Goal: Transaction & Acquisition: Obtain resource

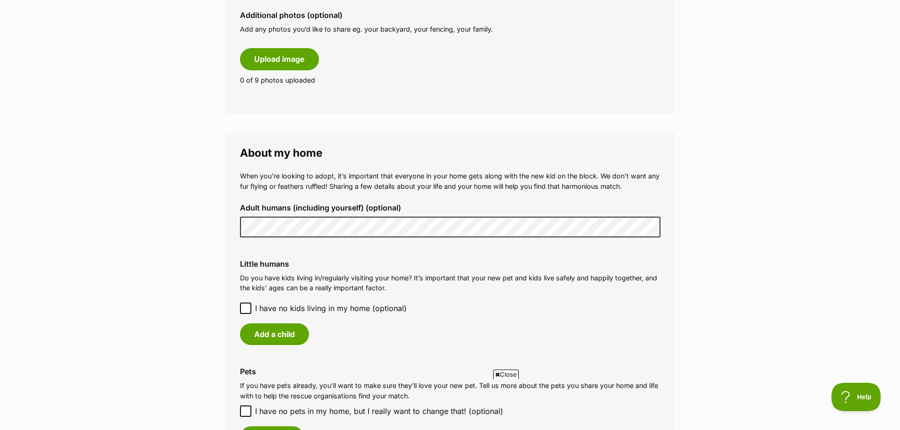
scroll to position [567, 0]
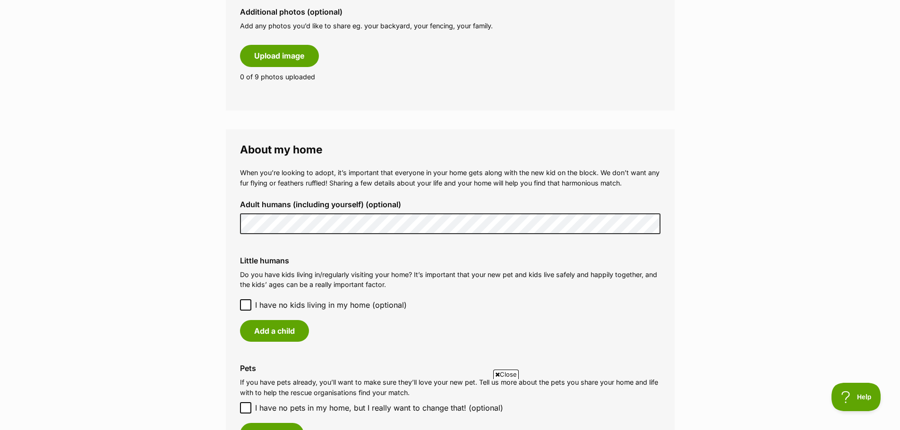
click at [246, 305] on icon at bounding box center [246, 305] width 6 height 4
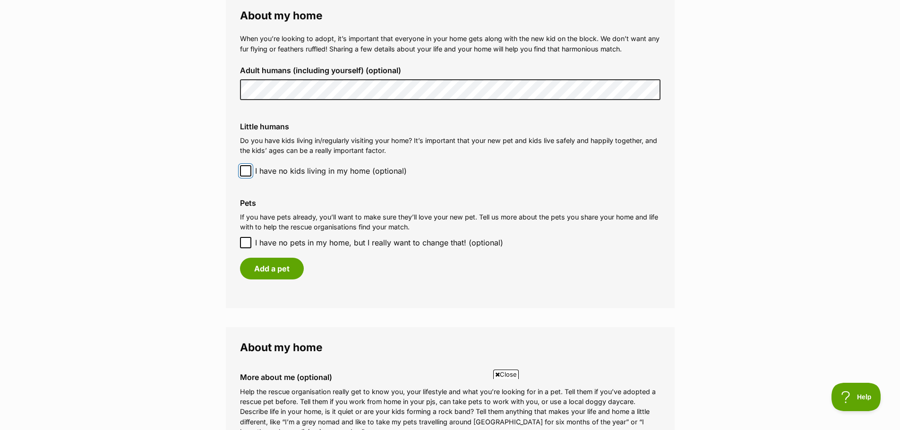
scroll to position [803, 0]
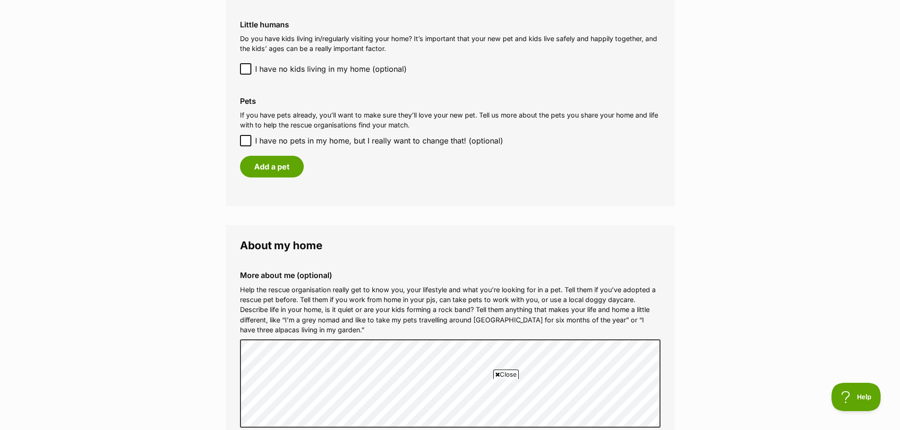
click at [244, 141] on icon at bounding box center [246, 140] width 6 height 4
click at [244, 141] on input "I have no pets in my home, but I really want to change that! (optional)" at bounding box center [245, 140] width 11 height 11
checkbox input "true"
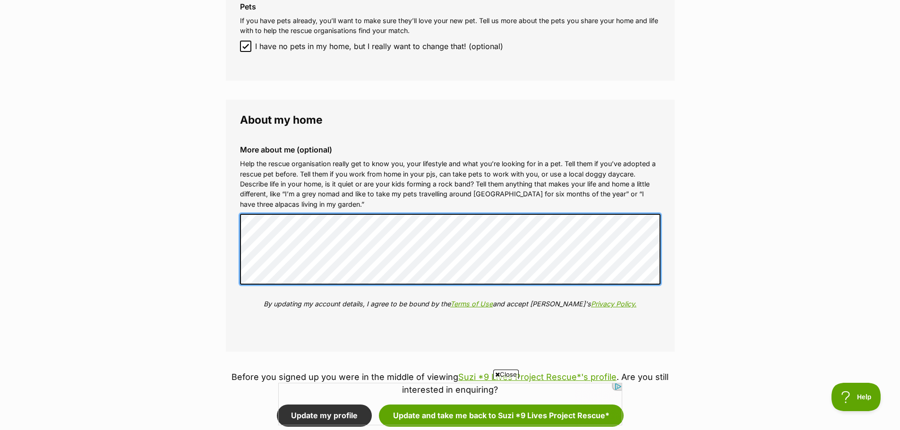
scroll to position [1087, 0]
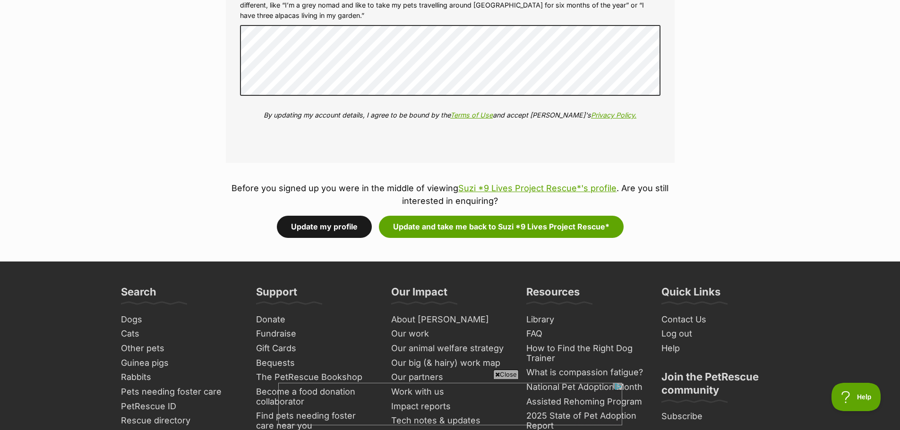
click at [332, 224] on button "Update my profile" at bounding box center [324, 227] width 95 height 22
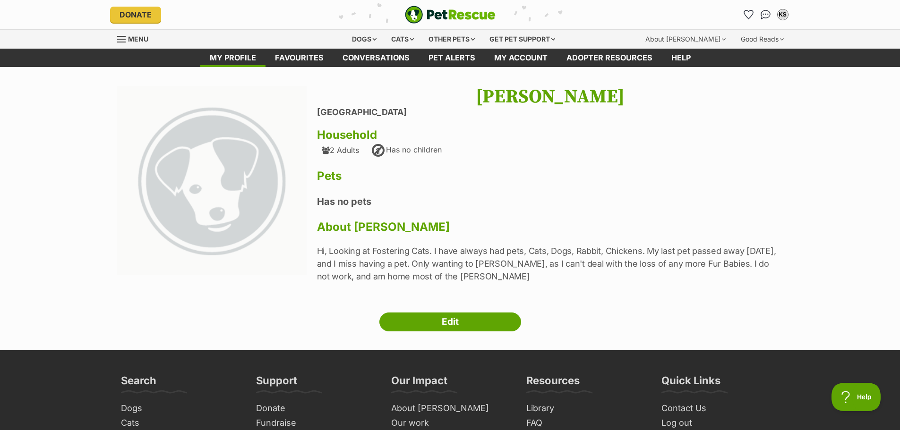
click at [124, 40] on span "Menu" at bounding box center [121, 39] width 9 height 1
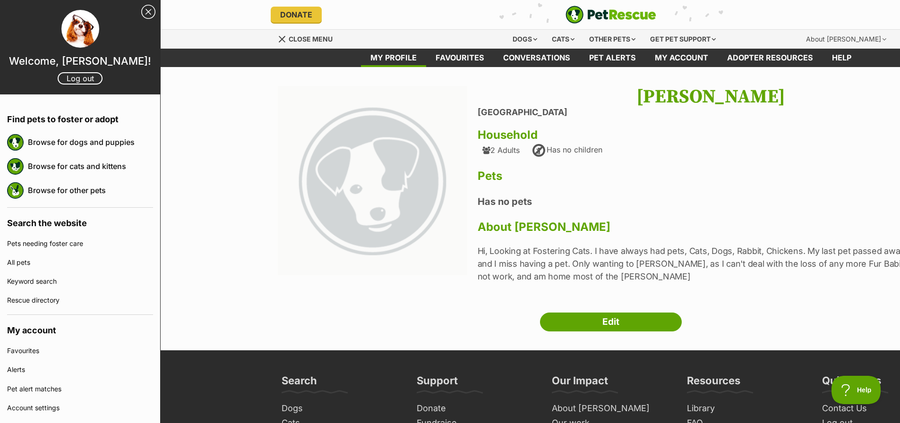
click at [707, 202] on h4 "Has no pets" at bounding box center [711, 202] width 466 height 12
click at [297, 40] on span "Close menu" at bounding box center [311, 39] width 44 height 8
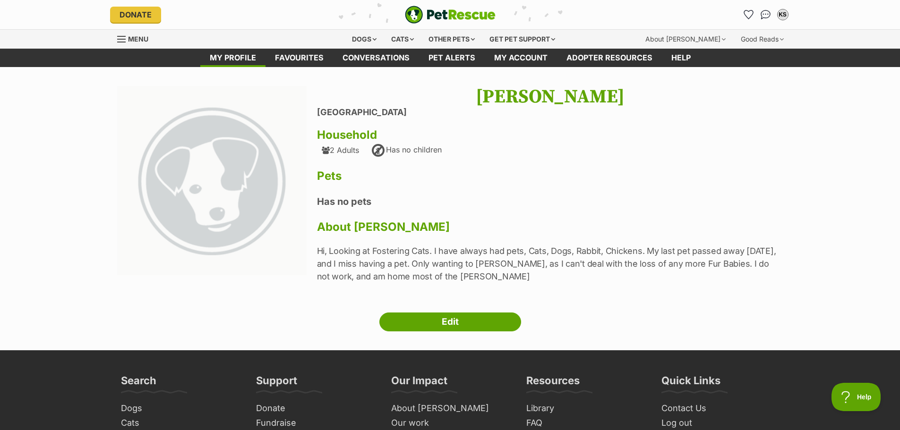
click at [128, 41] on span "Menu" at bounding box center [138, 39] width 20 height 8
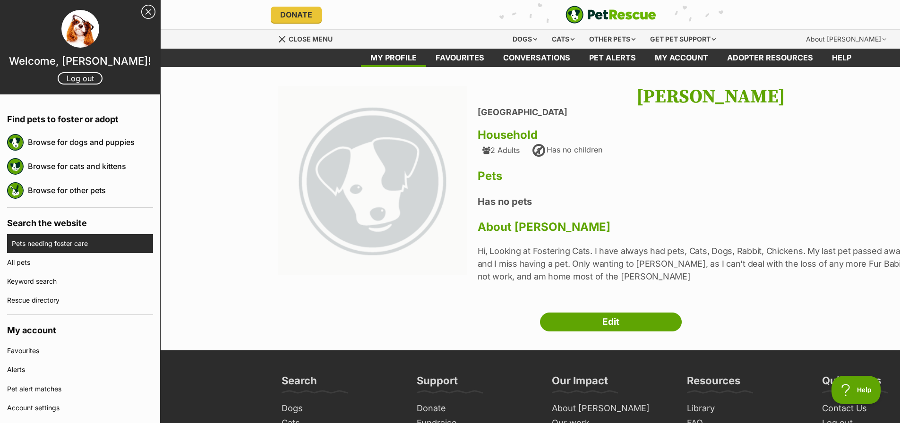
click at [63, 246] on link "Pets needing foster care" at bounding box center [82, 243] width 141 height 19
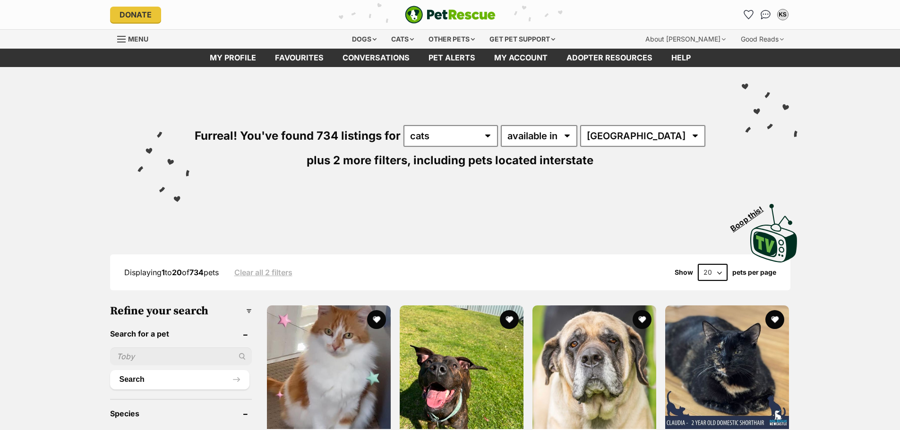
select select "Cats"
click at [650, 137] on select "Australia ACT NSW NT QLD SA TAS VIC WA" at bounding box center [642, 136] width 125 height 22
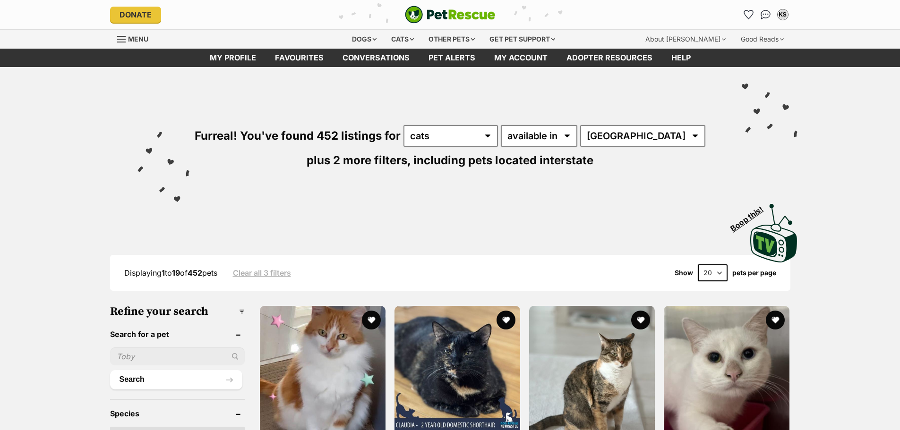
select select "VIC"
click at [591, 125] on select "Australia ACT NSW NT QLD SA TAS VIC WA" at bounding box center [642, 136] width 125 height 22
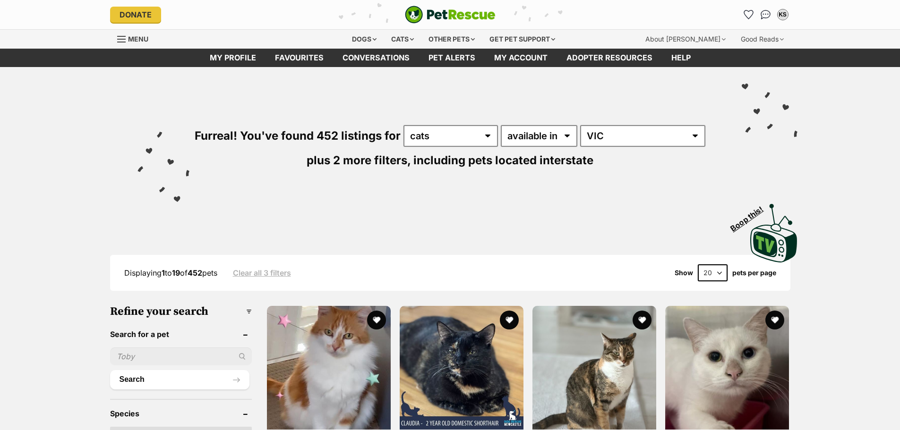
scroll to position [142, 0]
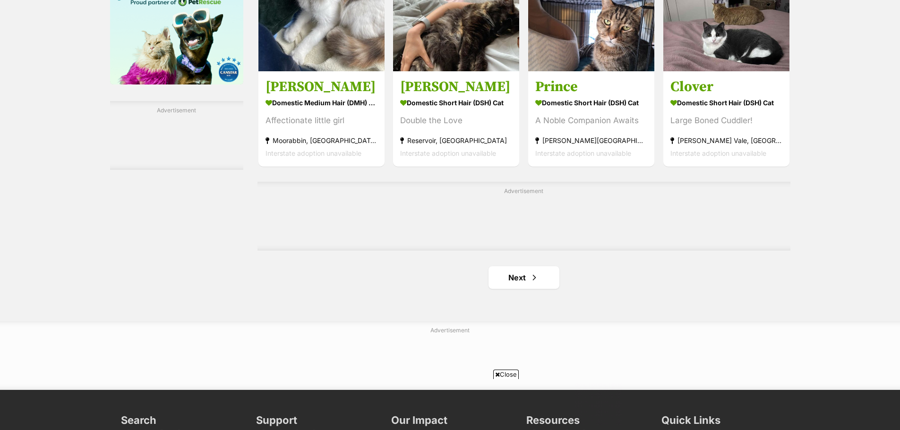
scroll to position [1559, 0]
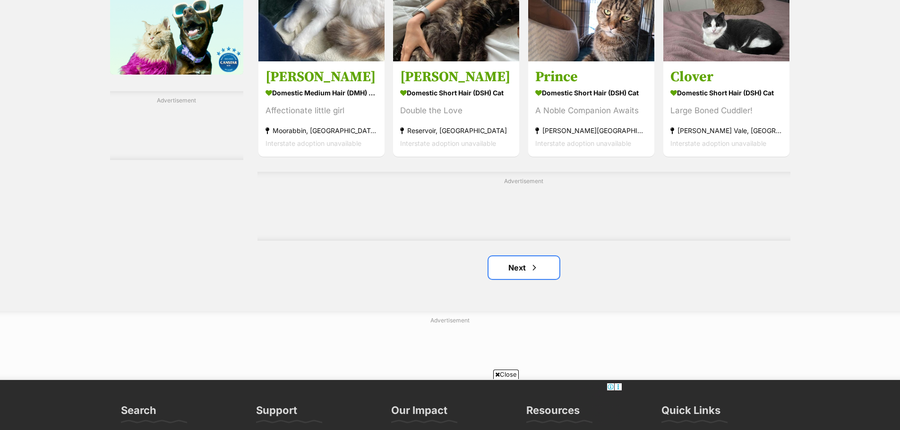
drag, startPoint x: 520, startPoint y: 273, endPoint x: 585, endPoint y: 259, distance: 66.6
click at [520, 273] on link "Next" at bounding box center [524, 268] width 71 height 23
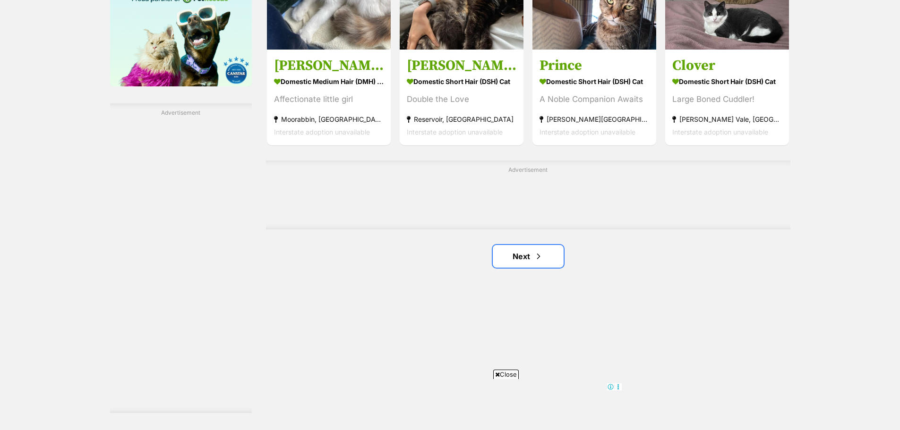
scroll to position [1548, 0]
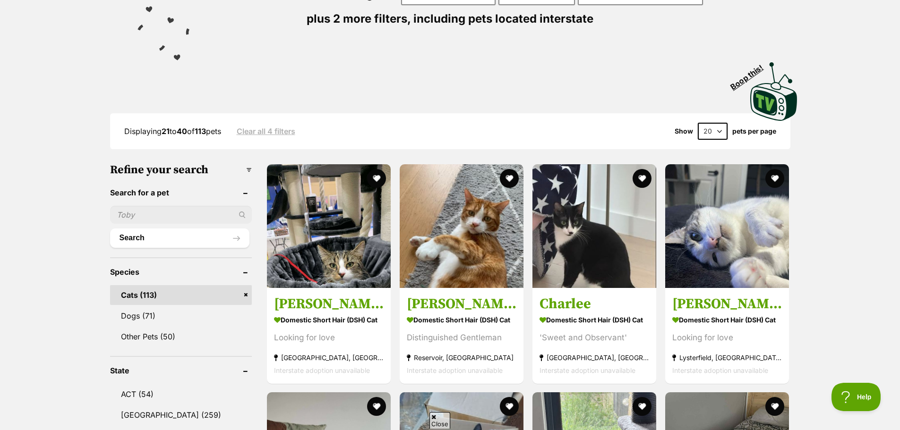
click at [788, 131] on div "Displaying 21 to 40 of 113 pets Clear all 4 filters Show 20 40 60 pets per page" at bounding box center [450, 131] width 680 height 17
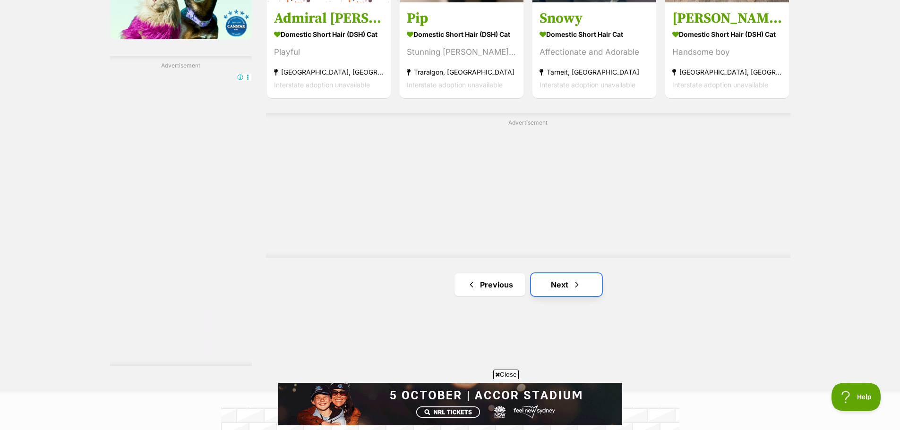
click at [559, 289] on link "Next" at bounding box center [566, 285] width 71 height 23
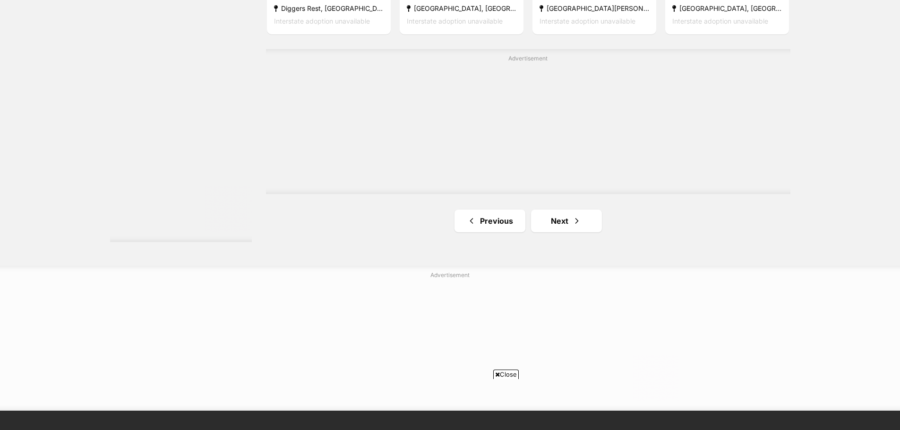
scroll to position [1748, 0]
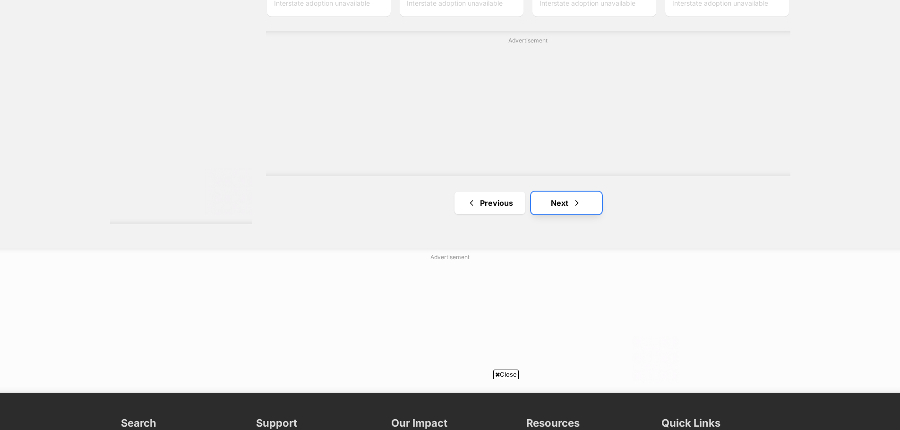
click at [578, 215] on link "Next" at bounding box center [566, 203] width 71 height 23
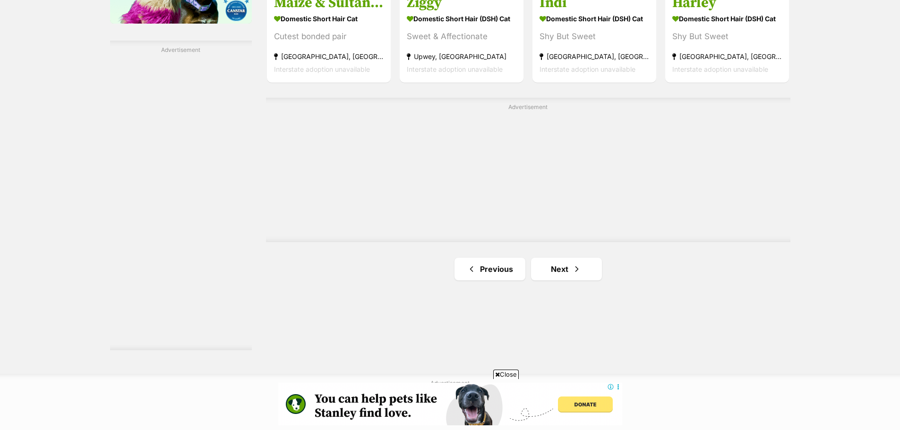
scroll to position [1662, 0]
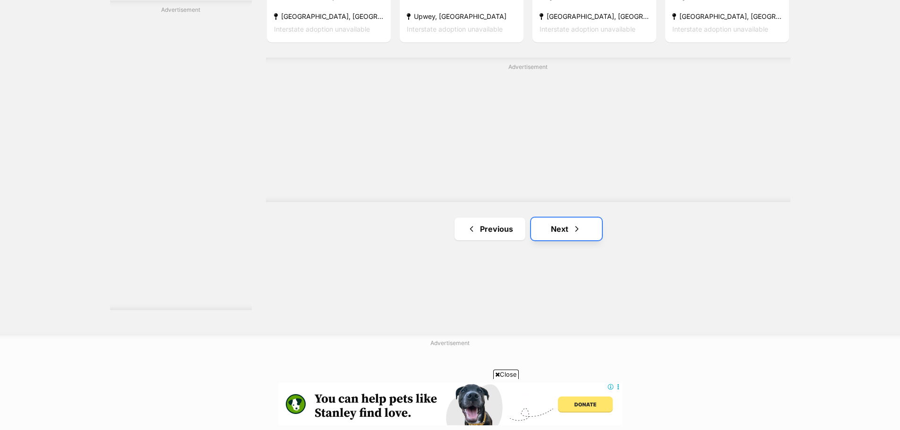
click at [583, 237] on link "Next" at bounding box center [566, 229] width 71 height 23
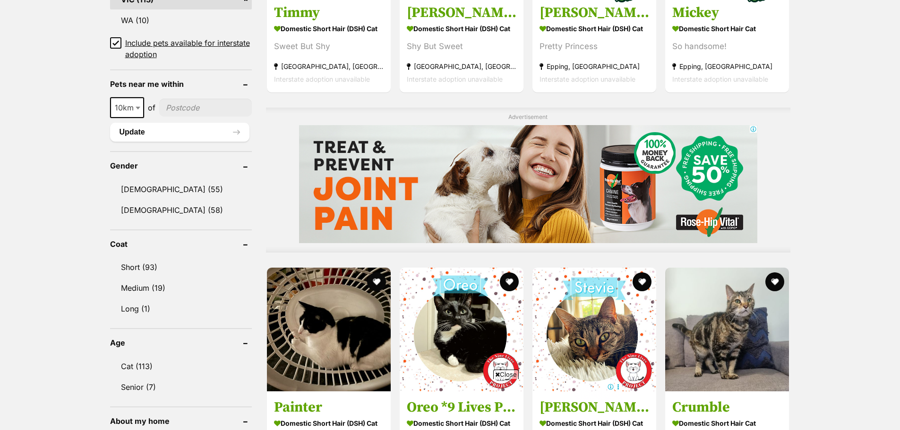
click at [219, 113] on input"] "postcode" at bounding box center [205, 108] width 93 height 18
type input"] "3129"
click at [215, 134] on button "Update" at bounding box center [179, 132] width 139 height 19
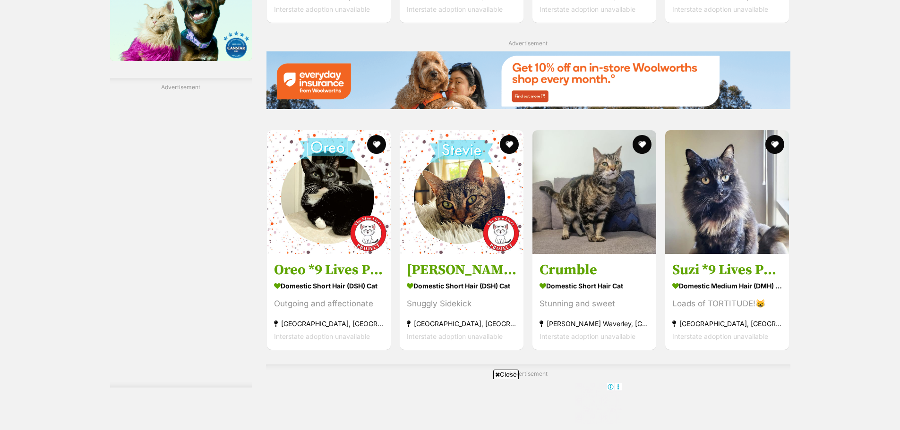
scroll to position [1370, 0]
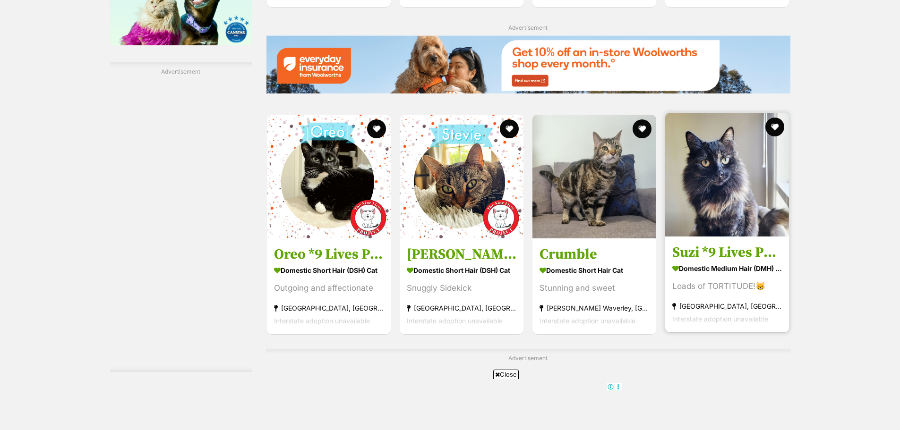
click at [720, 166] on img at bounding box center [727, 175] width 124 height 124
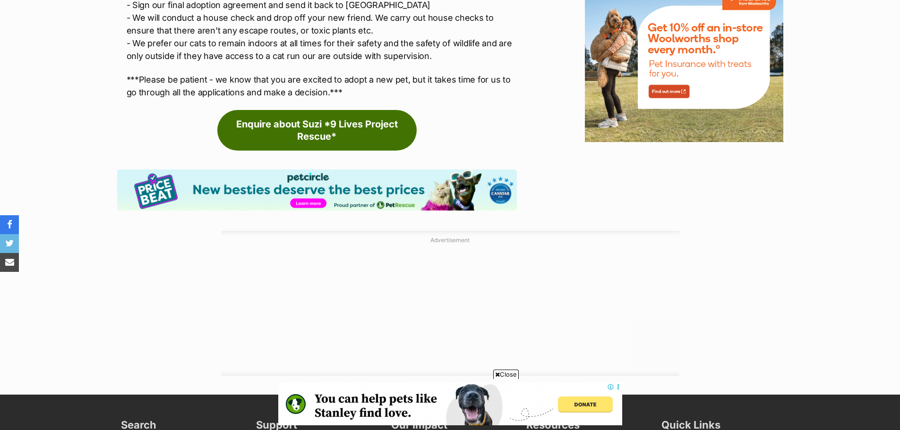
click at [312, 135] on link "Enquire about Suzi *9 Lives Project Rescue*" at bounding box center [316, 130] width 199 height 41
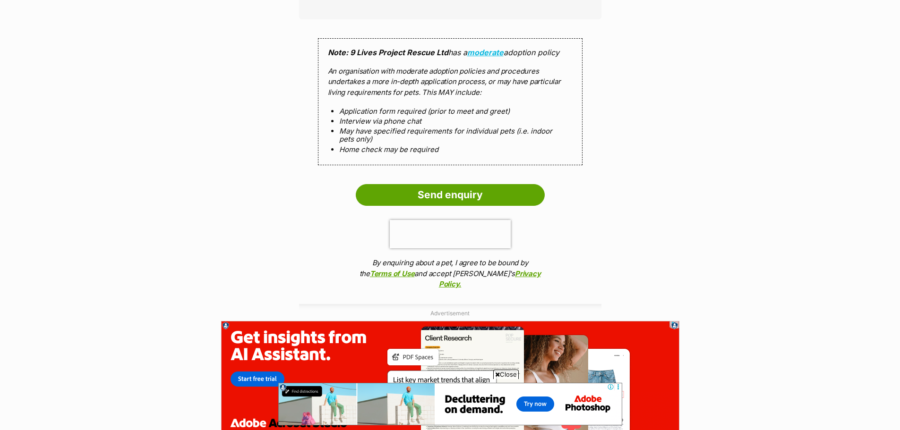
scroll to position [945, 0]
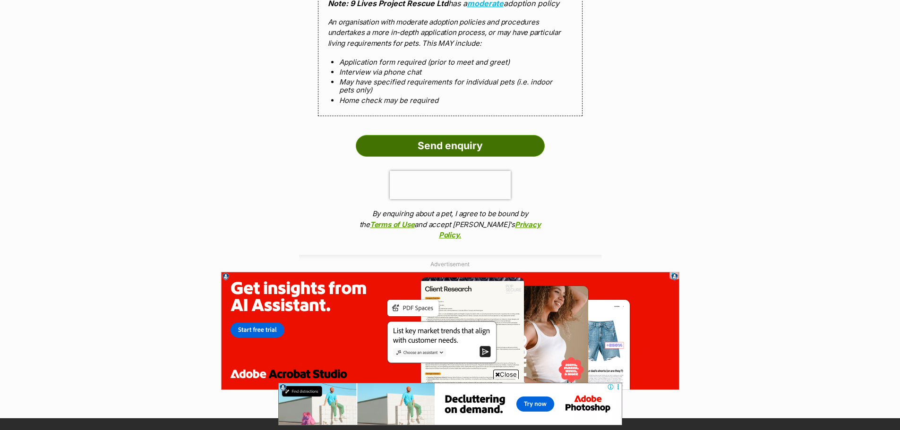
click at [458, 142] on input "Send enquiry" at bounding box center [450, 146] width 189 height 22
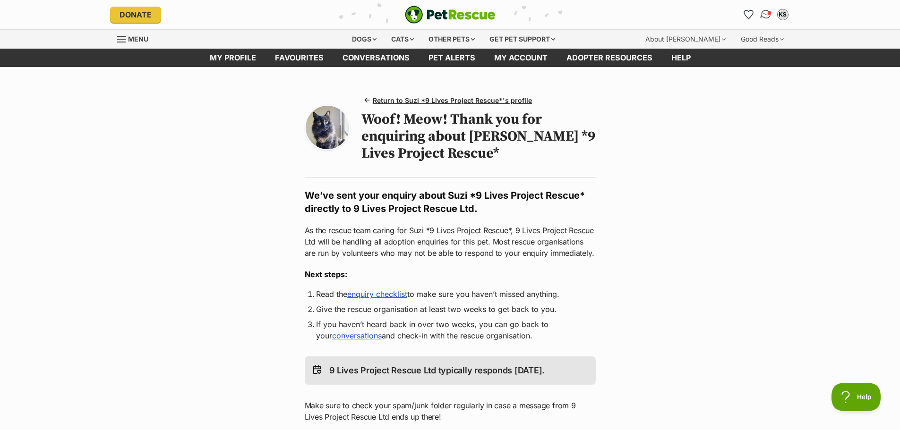
click at [765, 12] on img "Conversations" at bounding box center [765, 15] width 13 height 12
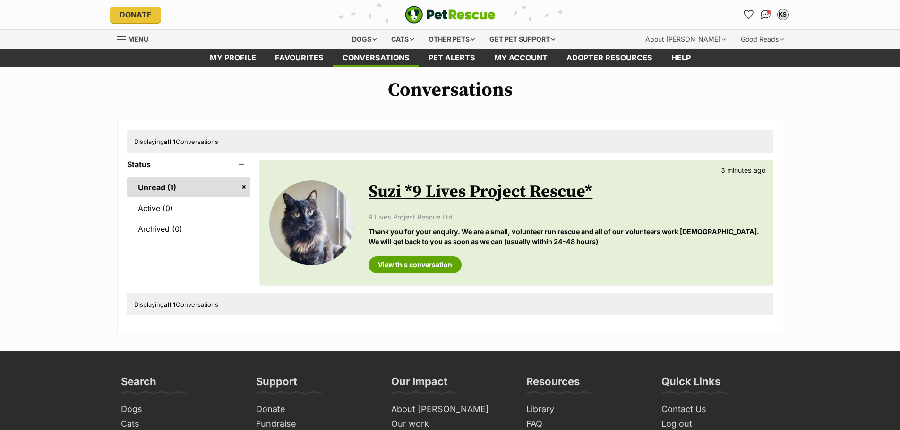
click at [174, 184] on link "Unread (1)" at bounding box center [188, 188] width 123 height 20
click at [765, 16] on img "Conversations" at bounding box center [765, 15] width 13 height 12
